Goal: Task Accomplishment & Management: Use online tool/utility

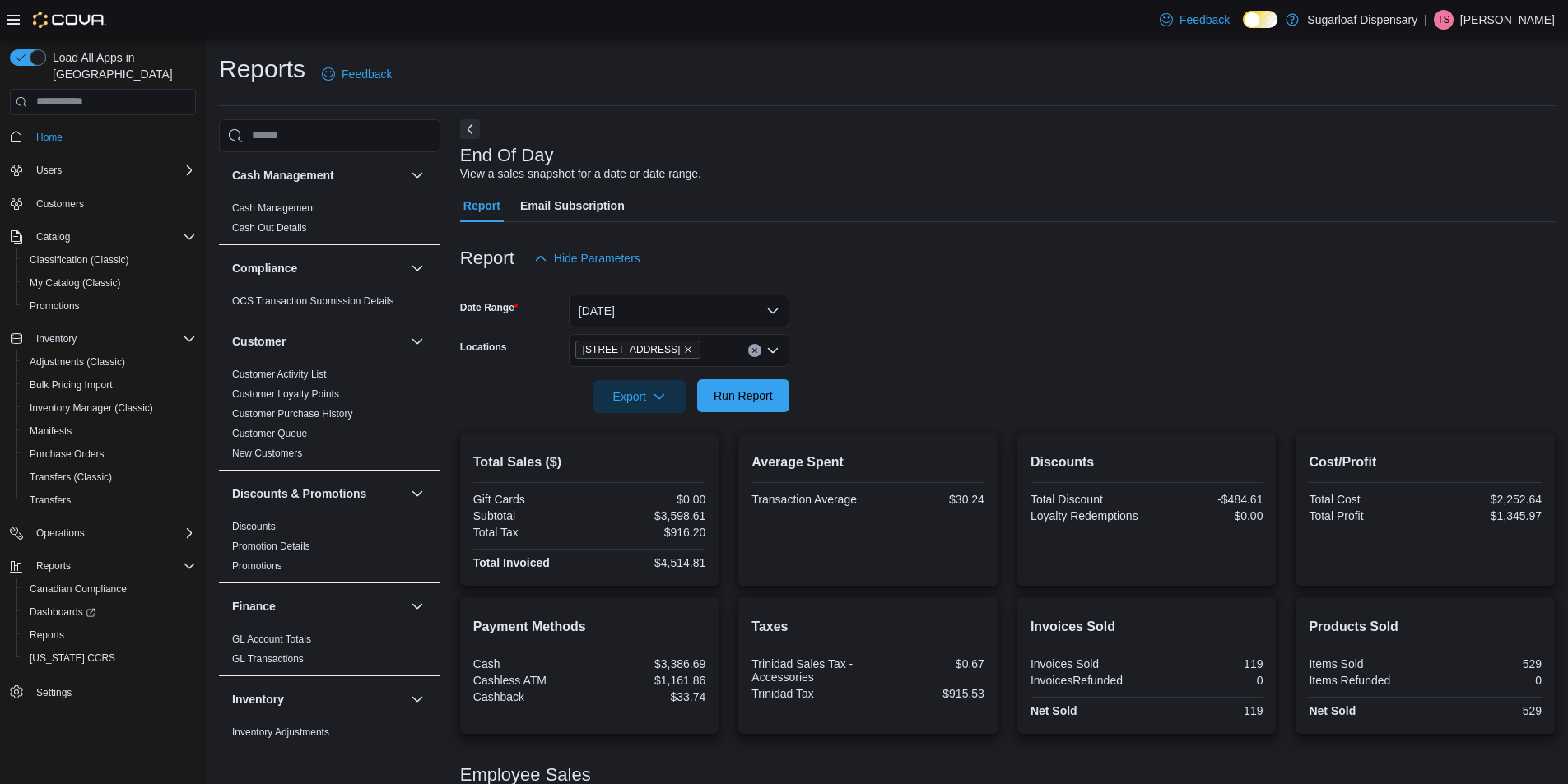
click at [764, 392] on span "Run Report" at bounding box center [743, 395] width 59 height 16
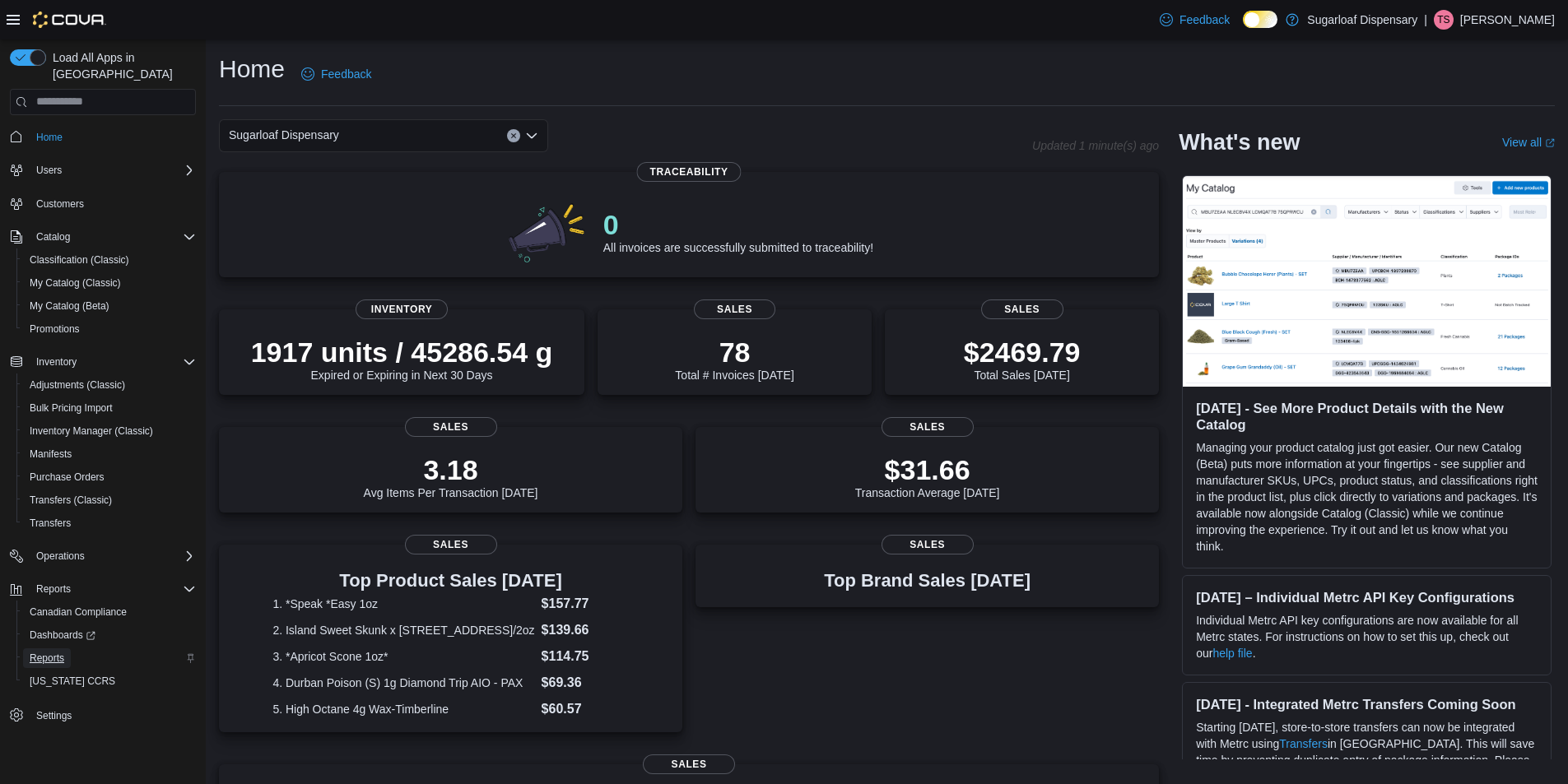
click at [50, 652] on span "Reports" at bounding box center [47, 658] width 35 height 14
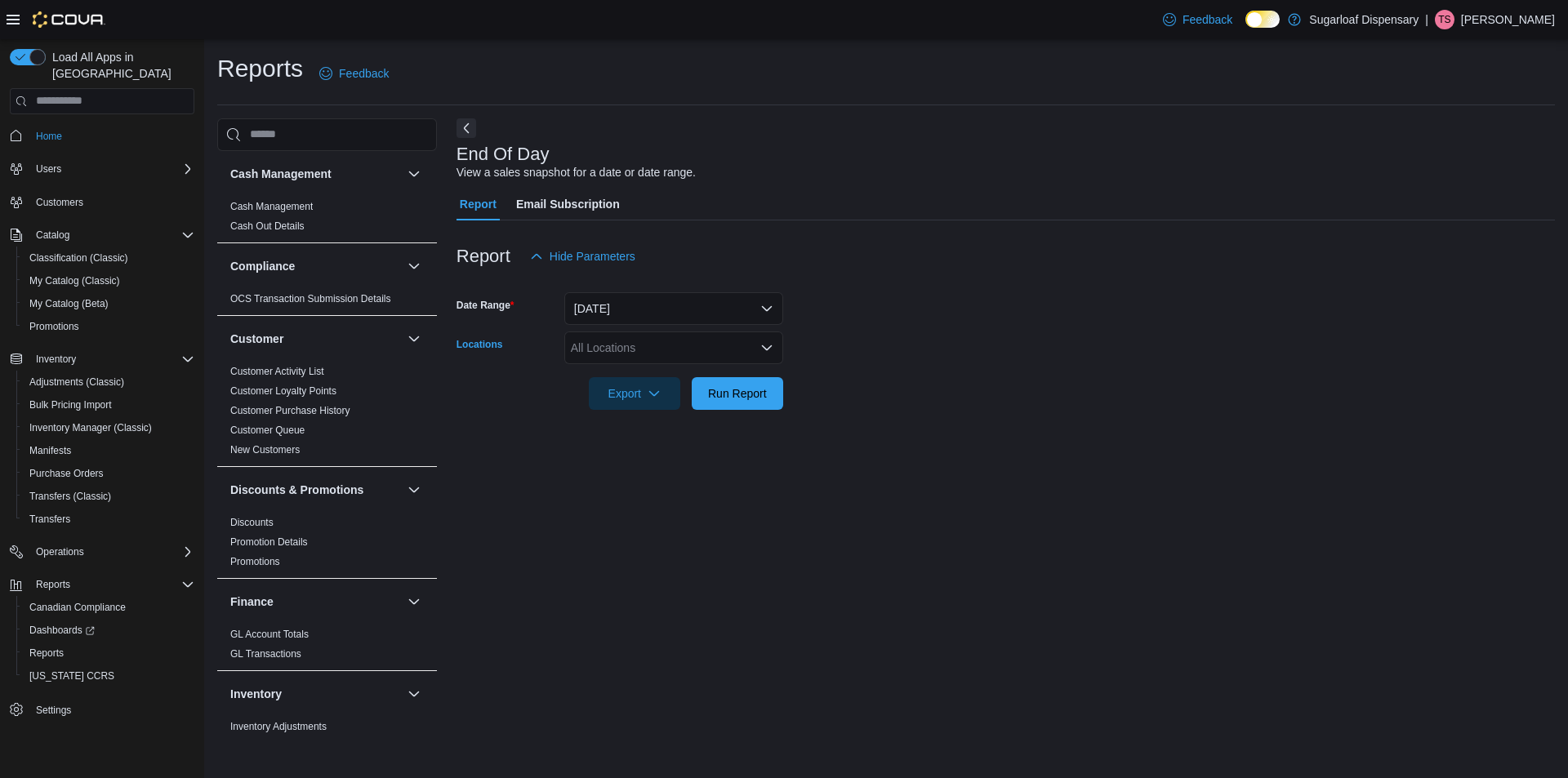
click at [602, 351] on div "All Locations" at bounding box center [674, 348] width 219 height 33
click at [677, 418] on span "[STREET_ADDRESS]" at bounding box center [656, 423] width 113 height 16
drag, startPoint x: 880, startPoint y: 378, endPoint x: 788, endPoint y: 399, distance: 94.4
click at [871, 378] on form "Date Range Today Locations 411 N Commercial St. Export Run Report" at bounding box center [1005, 341] width 1098 height 137
click at [758, 395] on span "Run Report" at bounding box center [737, 392] width 58 height 16
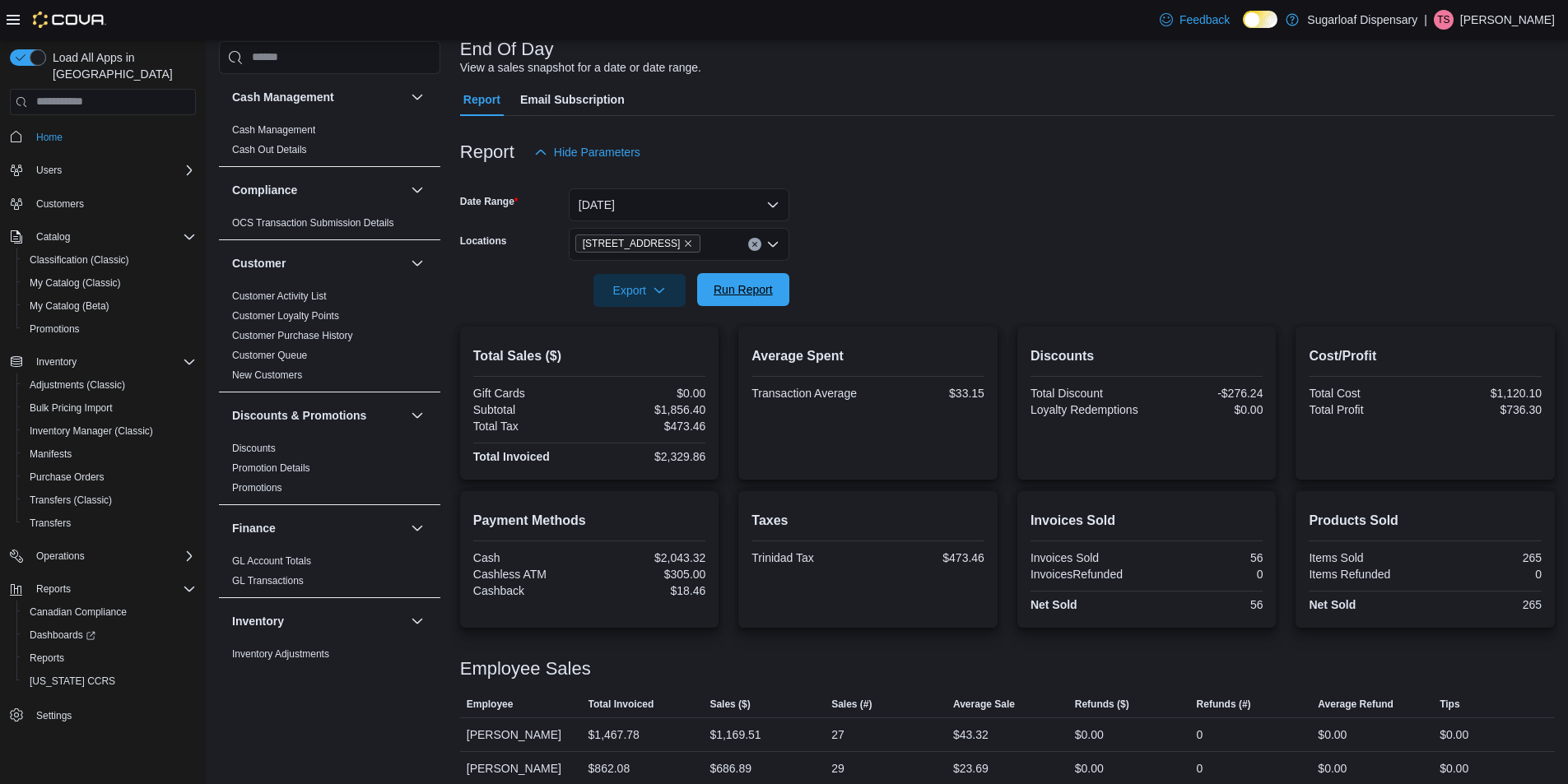
scroll to position [121, 0]
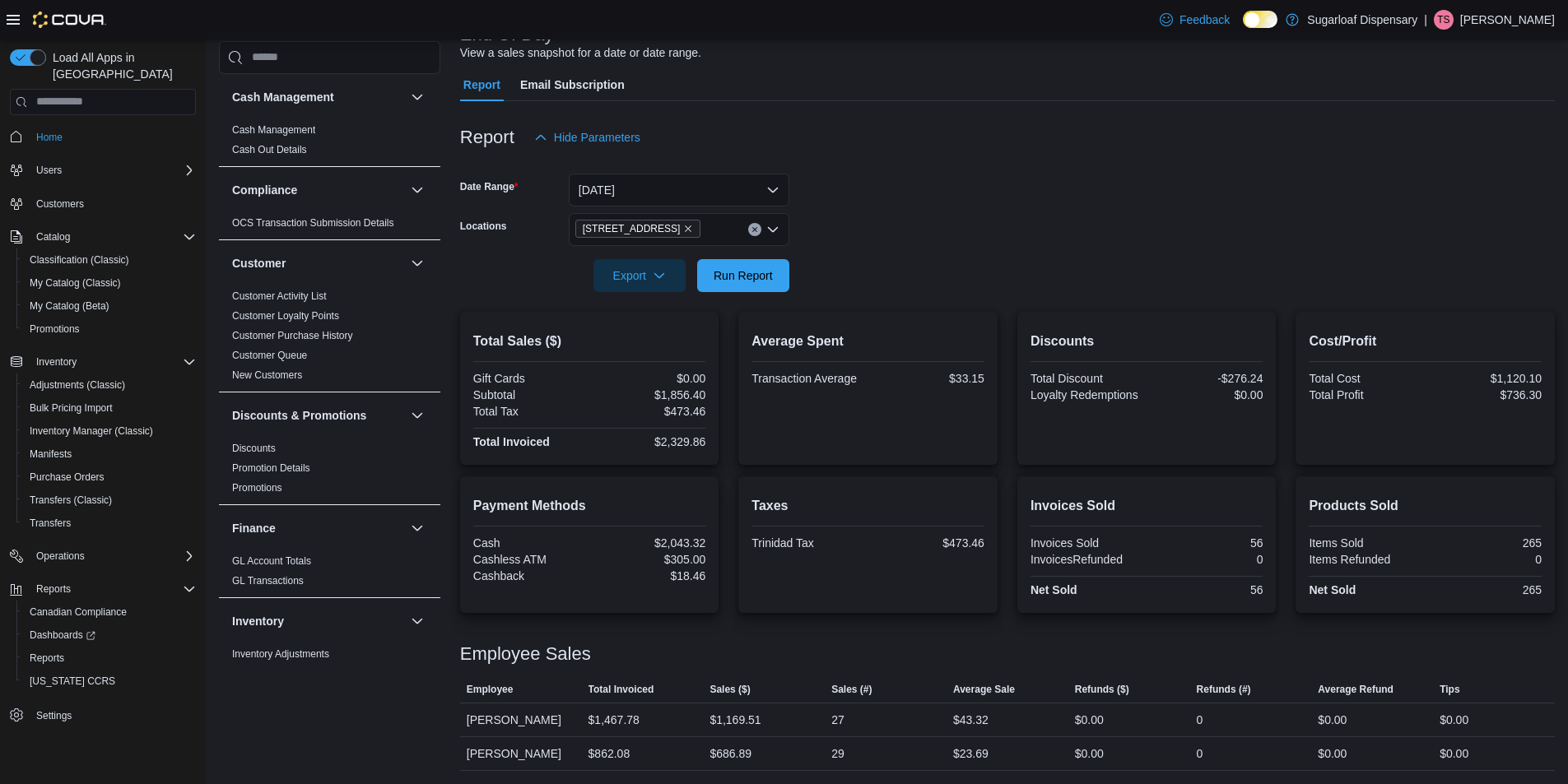
click at [1515, 18] on p "[PERSON_NAME]" at bounding box center [1507, 19] width 95 height 19
click at [1444, 160] on span "Sign Out" at bounding box center [1448, 161] width 44 height 16
